Goal: Task Accomplishment & Management: Manage account settings

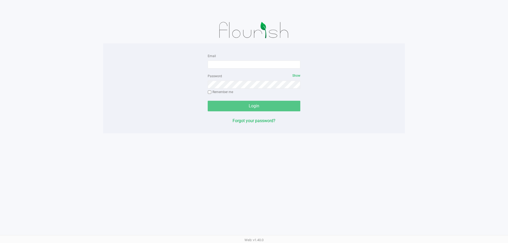
click at [280, 72] on form "Email Password Show Remember me Login" at bounding box center [254, 82] width 93 height 59
click at [273, 65] on input "Email" at bounding box center [254, 65] width 93 height 8
type input "[EMAIL_ADDRESS][DOMAIN_NAME]"
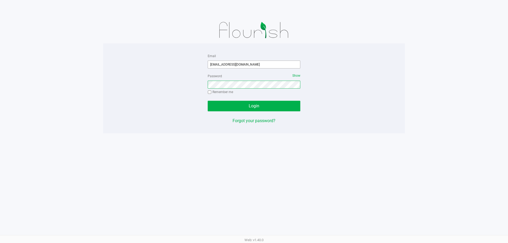
click at [208, 101] on button "Login" at bounding box center [254, 106] width 93 height 11
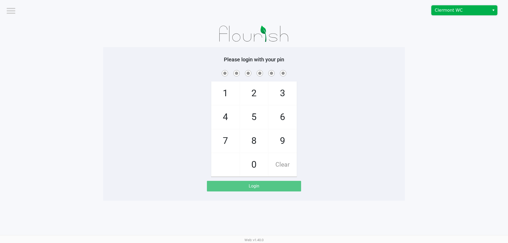
click at [433, 11] on span "Clermont WC" at bounding box center [461, 11] width 58 height 10
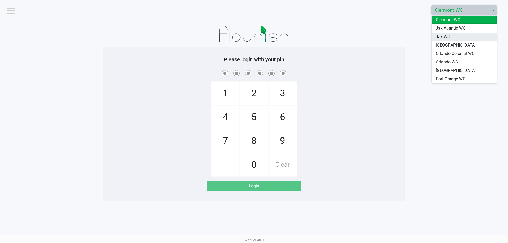
click at [437, 38] on span "Jax WC" at bounding box center [443, 37] width 14 height 6
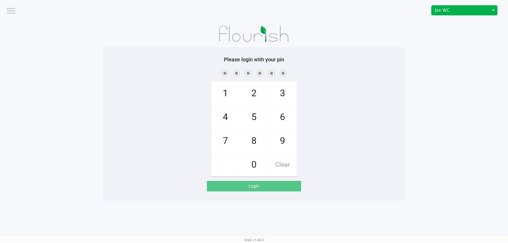
click at [446, 15] on kendo-dropdownlist "Jax WC" at bounding box center [464, 10] width 66 height 10
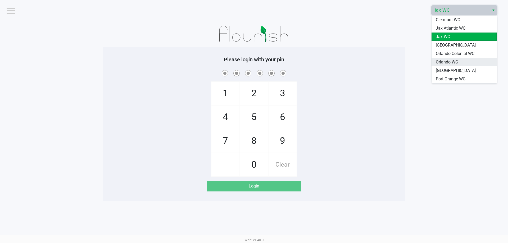
click at [444, 63] on span "Orlando WC" at bounding box center [447, 62] width 22 height 6
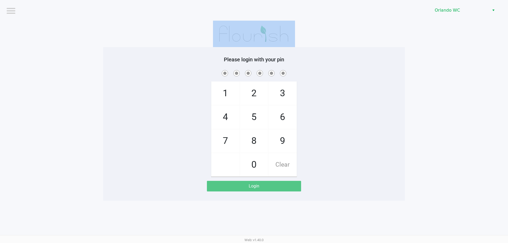
click at [444, 63] on app-pos-login-wrapper "Logout Orlando WC Please login with your pin 1 4 7 2 5 8 0 3 6 9 Clear Login" at bounding box center [254, 100] width 508 height 201
checkbox input "true"
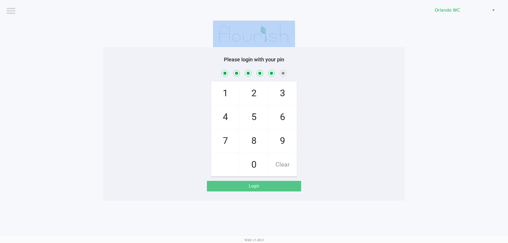
checkbox input "true"
checkbox input "false"
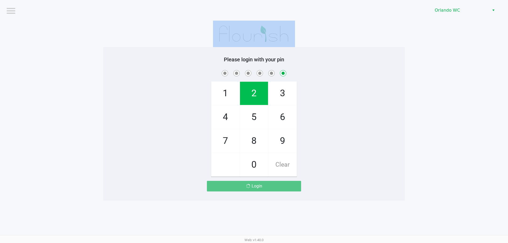
checkbox input "false"
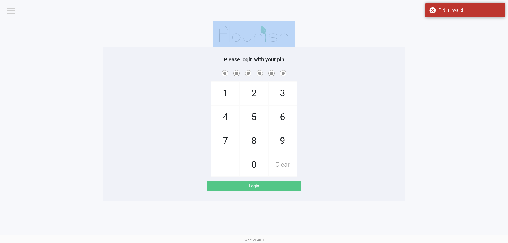
checkbox input "true"
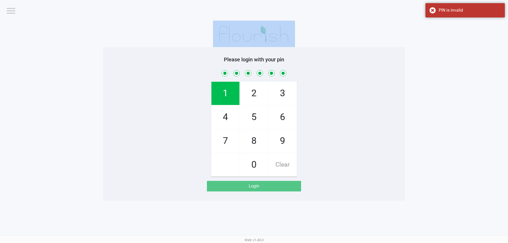
checkbox input "true"
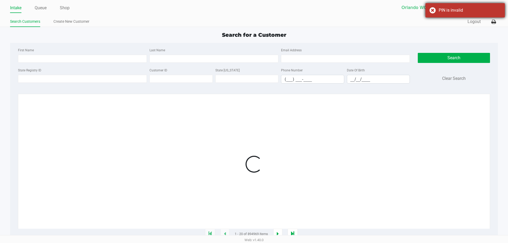
click at [485, 13] on div "PIN is invalid" at bounding box center [470, 10] width 62 height 6
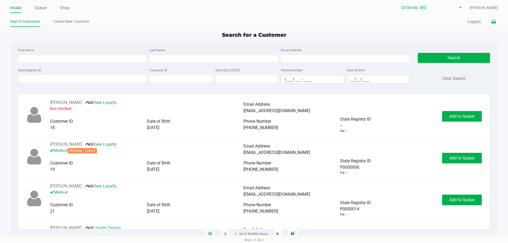
click at [495, 21] on icon at bounding box center [493, 22] width 4 height 4
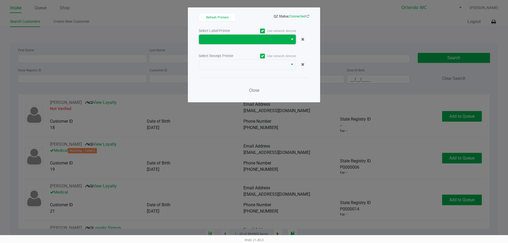
click at [269, 35] on span at bounding box center [243, 40] width 89 height 10
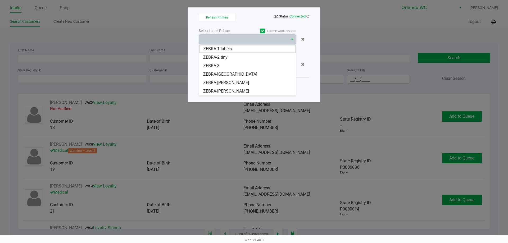
click at [236, 55] on tiny "ZEBRA-2 tiny" at bounding box center [247, 57] width 97 height 8
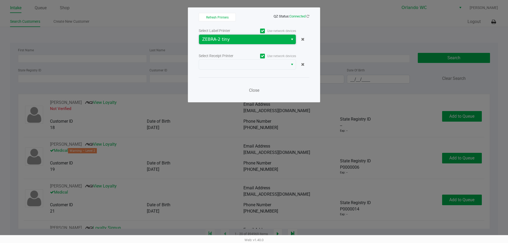
click at [237, 42] on span "ZEBRA-2 tiny" at bounding box center [243, 39] width 83 height 6
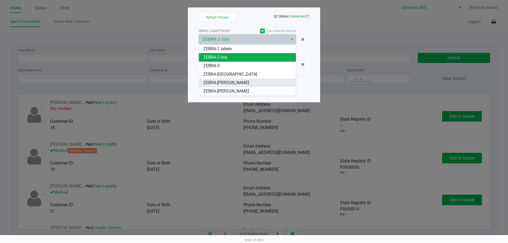
click at [234, 83] on span "ZEBRA-[PERSON_NAME]" at bounding box center [226, 83] width 46 height 6
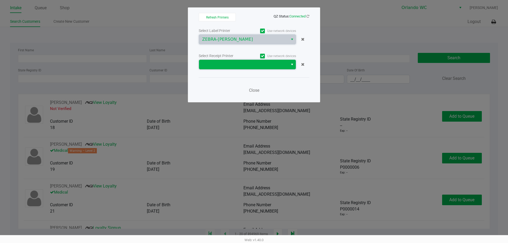
click at [234, 63] on span at bounding box center [243, 64] width 83 height 6
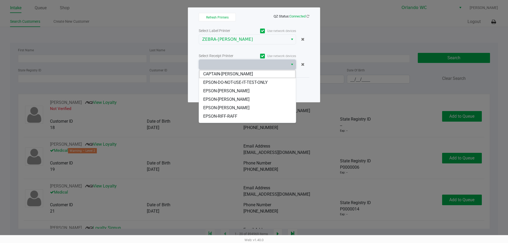
click at [236, 114] on span "EPSON-RIFF-RAFF" at bounding box center [220, 116] width 34 height 6
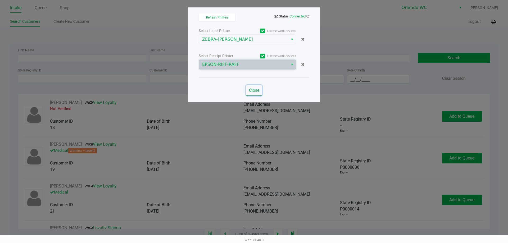
click at [248, 87] on button "Close" at bounding box center [254, 90] width 16 height 11
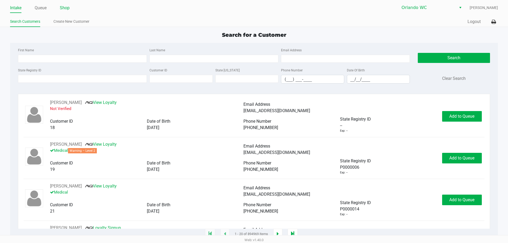
click at [65, 8] on link "Shop" at bounding box center [65, 7] width 10 height 7
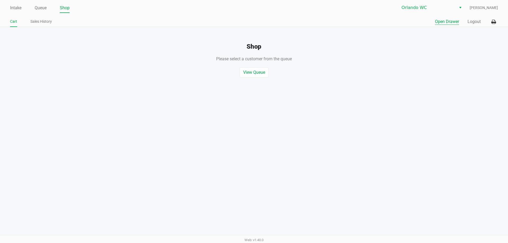
click at [446, 21] on button "Open Drawer" at bounding box center [447, 22] width 24 height 6
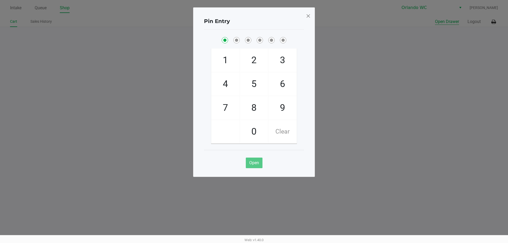
checkbox input "true"
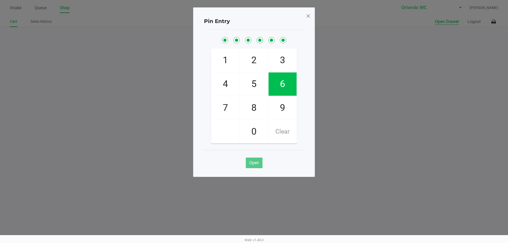
checkbox input "true"
click at [309, 18] on span at bounding box center [308, 16] width 5 height 8
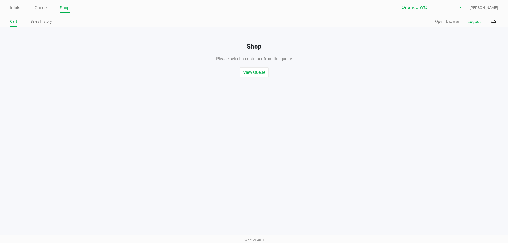
click at [474, 20] on button "Logout" at bounding box center [474, 22] width 13 height 6
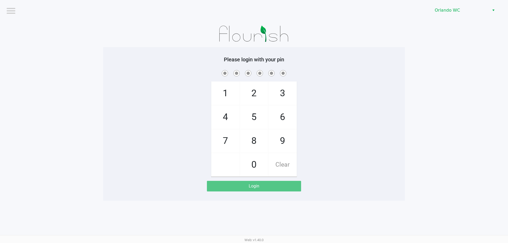
click at [1, 141] on app-pos-login-wrapper "Logout Orlando WC Please login with your pin 1 4 7 2 5 8 0 3 6 9 Clear Login" at bounding box center [254, 100] width 508 height 201
checkbox input "true"
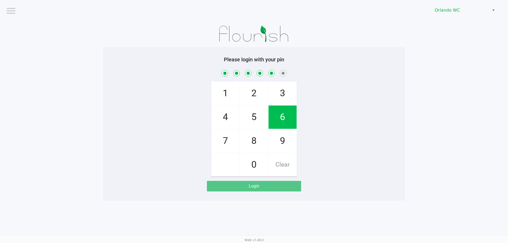
checkbox input "true"
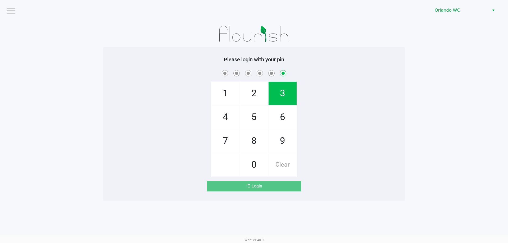
checkbox input "false"
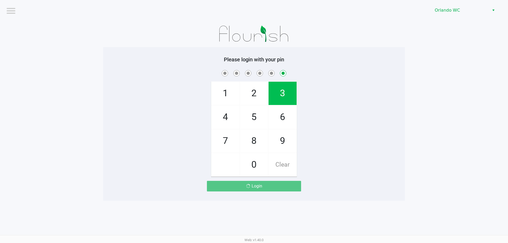
checkbox input "false"
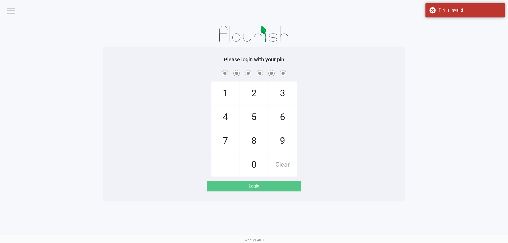
checkbox input "true"
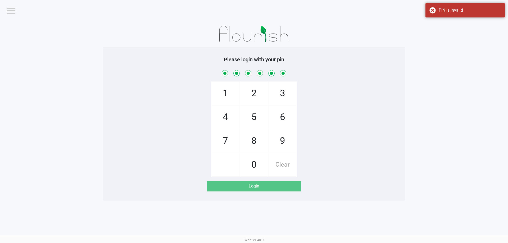
checkbox input "true"
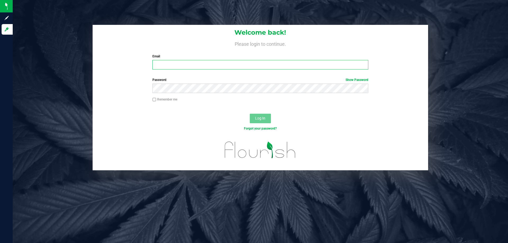
click at [165, 67] on input "Email" at bounding box center [260, 65] width 216 height 10
type input "lheinzman@liveparallel.com"
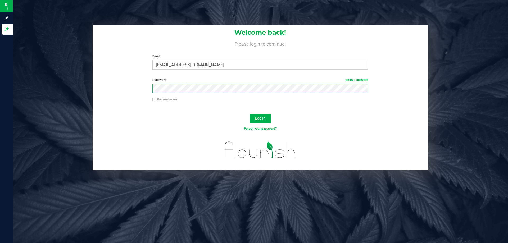
click at [250, 114] on button "Log In" at bounding box center [260, 119] width 21 height 10
